Goal: Task Accomplishment & Management: Use online tool/utility

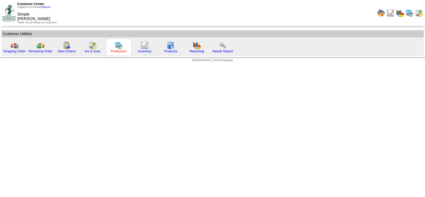
click at [113, 50] on link "Production" at bounding box center [119, 51] width 16 height 4
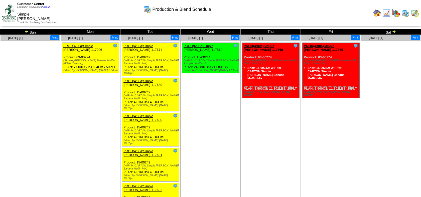
click at [26, 31] on img at bounding box center [27, 32] width 4 height 4
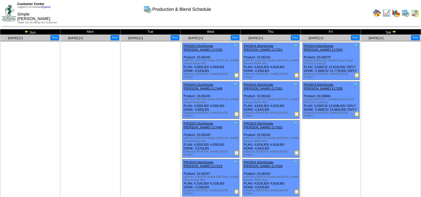
click at [394, 32] on img at bounding box center [394, 32] width 4 height 4
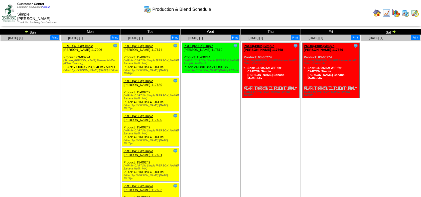
click at [7, 11] on img at bounding box center [9, 13] width 14 height 17
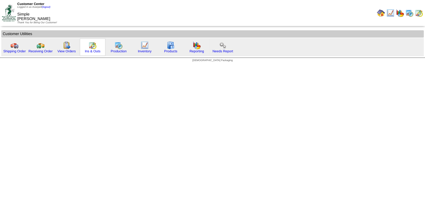
click at [100, 51] on div "Ins & Outs" at bounding box center [93, 47] width 26 height 17
click at [98, 51] on link "Ins & Outs" at bounding box center [93, 51] width 16 height 4
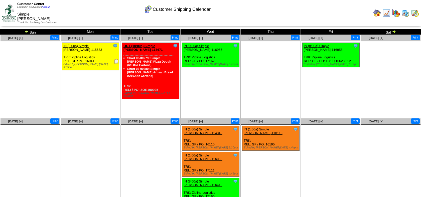
click at [12, 15] on img at bounding box center [9, 13] width 14 height 17
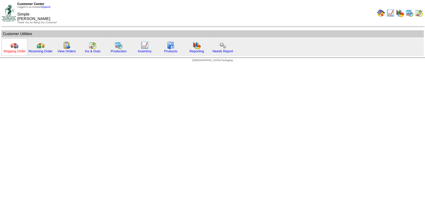
click at [17, 51] on link "Shipping Order" at bounding box center [14, 51] width 23 height 4
